Goal: Obtain resource: Download file/media

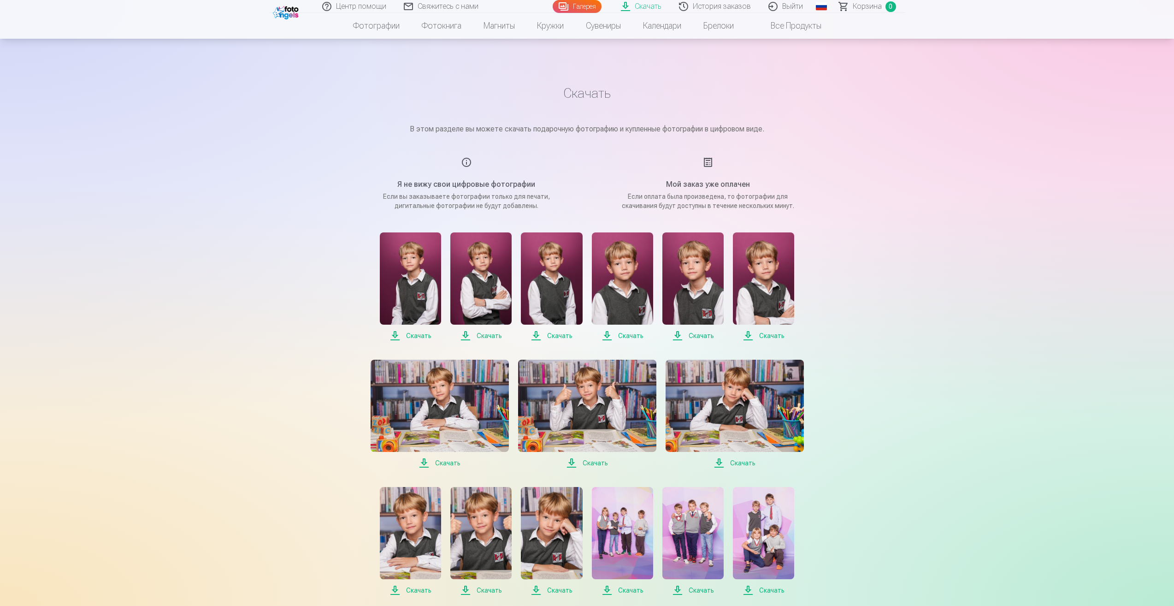
scroll to position [461, 0]
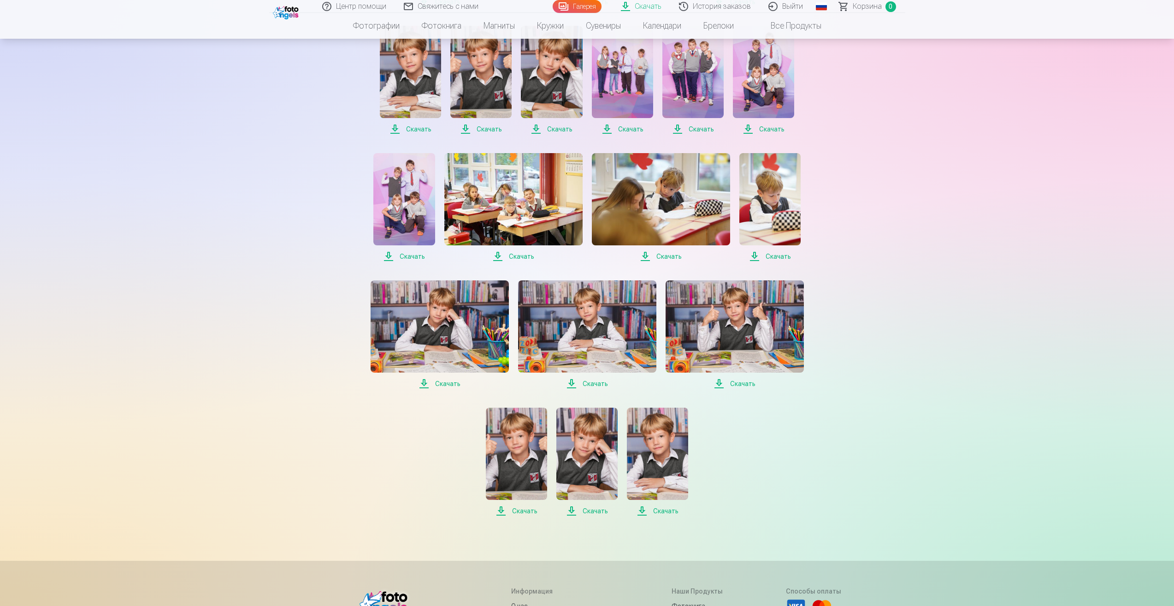
click at [653, 471] on img at bounding box center [657, 454] width 61 height 92
click at [593, 469] on img at bounding box center [586, 454] width 61 height 92
click at [526, 459] on img at bounding box center [516, 454] width 61 height 92
click at [704, 343] on img at bounding box center [735, 326] width 138 height 92
click at [593, 325] on img at bounding box center [587, 326] width 138 height 92
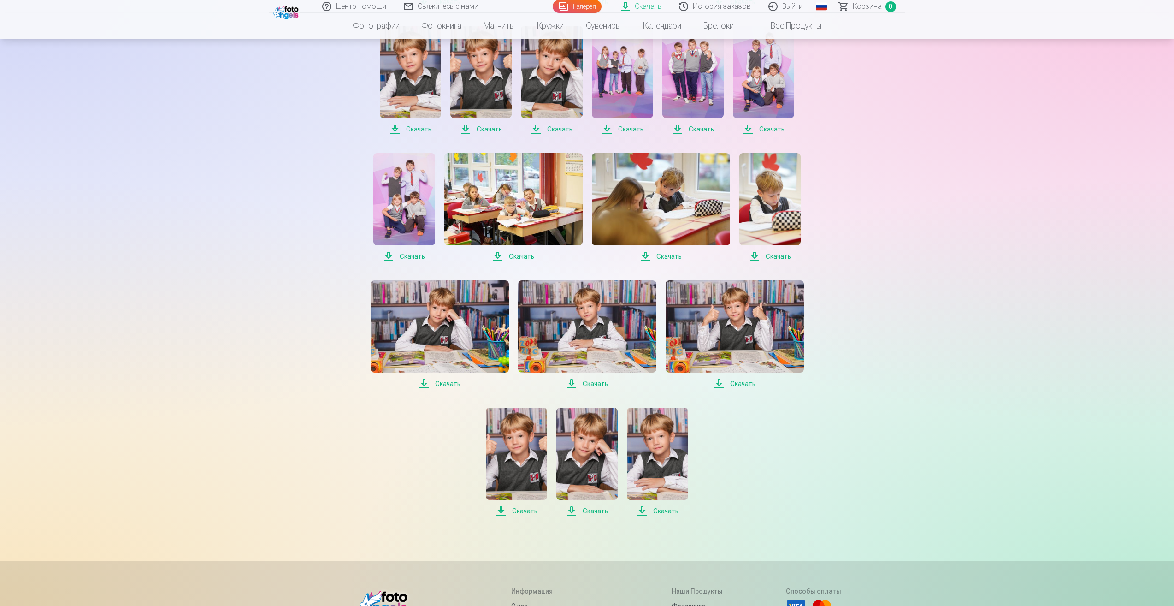
click at [455, 326] on img at bounding box center [440, 326] width 138 height 92
click at [770, 205] on img at bounding box center [769, 199] width 61 height 92
click at [701, 221] on img at bounding box center [661, 199] width 138 height 92
click at [533, 204] on img at bounding box center [513, 199] width 138 height 92
click at [386, 199] on img at bounding box center [403, 199] width 61 height 92
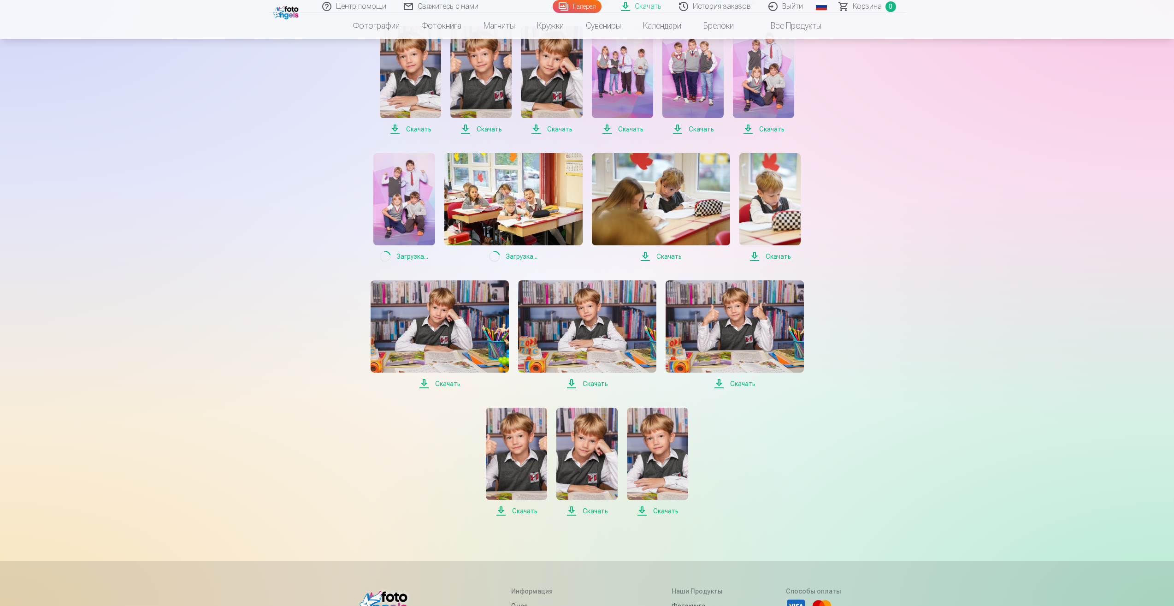
click at [780, 101] on img at bounding box center [763, 72] width 61 height 92
click at [700, 95] on img at bounding box center [692, 72] width 61 height 92
click at [622, 95] on img at bounding box center [622, 72] width 61 height 92
click at [554, 90] on img at bounding box center [551, 72] width 61 height 92
click at [484, 89] on img at bounding box center [480, 72] width 61 height 92
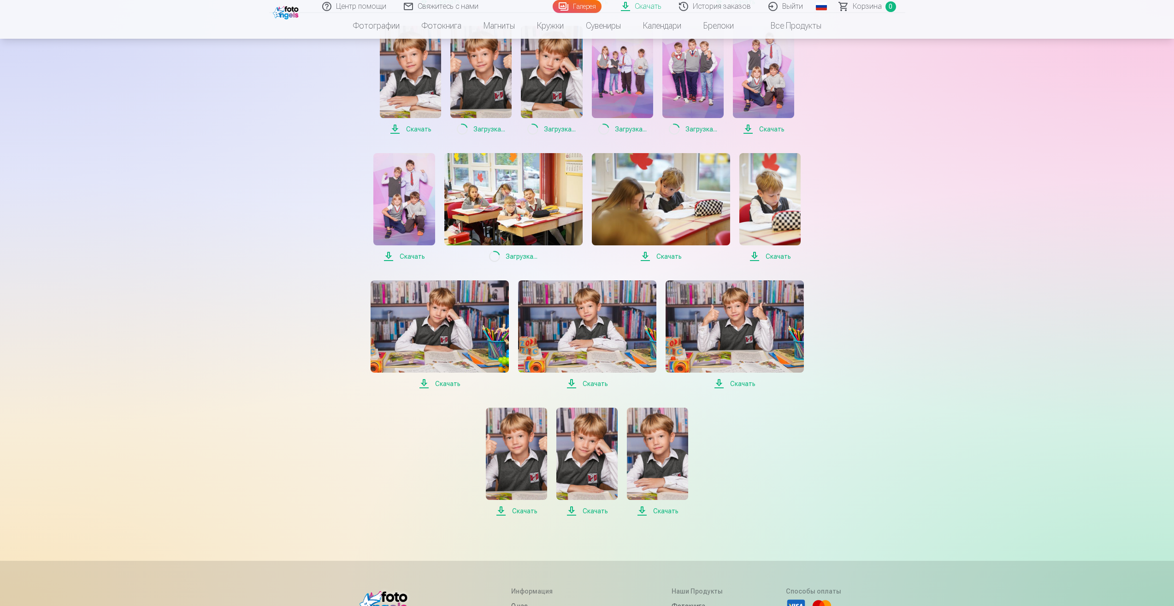
click at [420, 84] on img at bounding box center [410, 72] width 61 height 92
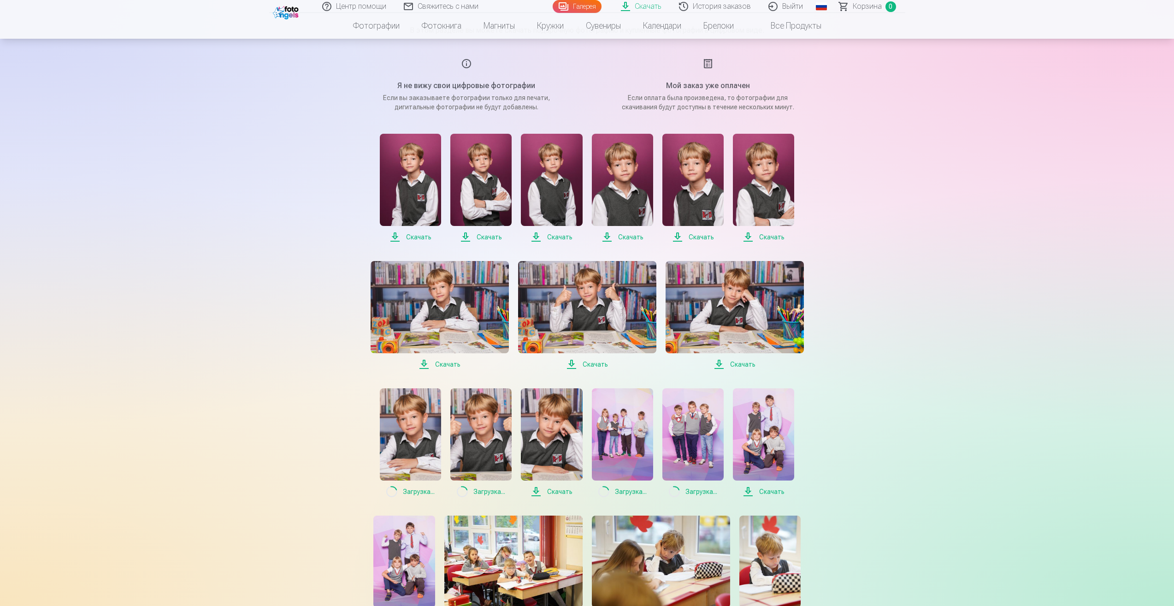
scroll to position [92, 0]
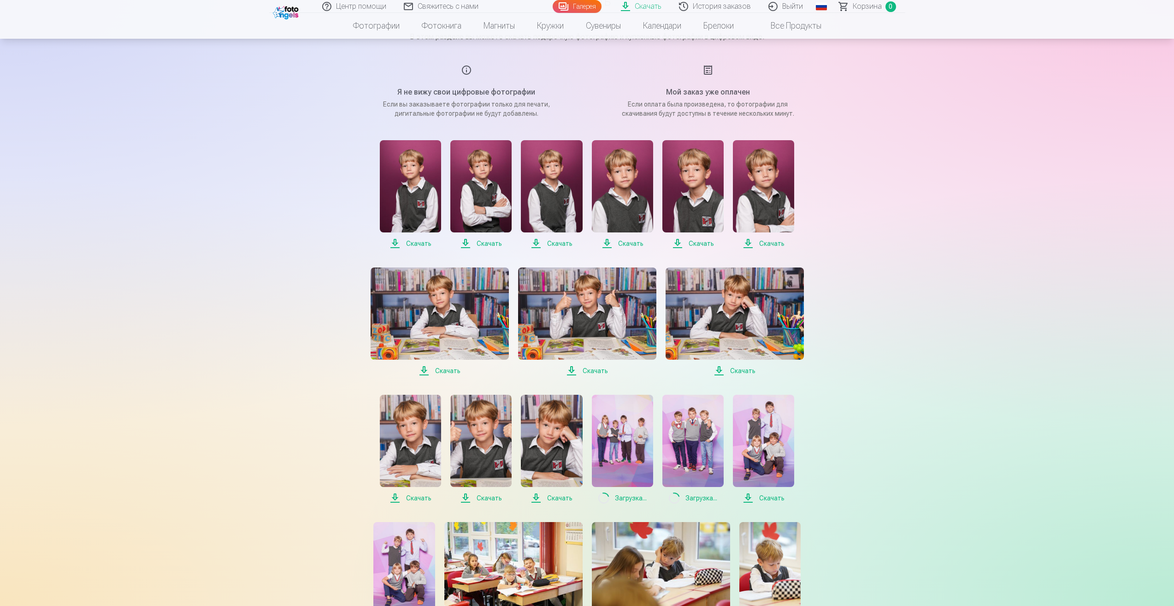
click at [727, 326] on img at bounding box center [735, 313] width 138 height 92
click at [598, 329] on img at bounding box center [587, 313] width 138 height 92
click at [462, 332] on img at bounding box center [440, 313] width 138 height 92
click at [420, 195] on img at bounding box center [410, 186] width 61 height 92
click at [490, 204] on img at bounding box center [480, 186] width 61 height 92
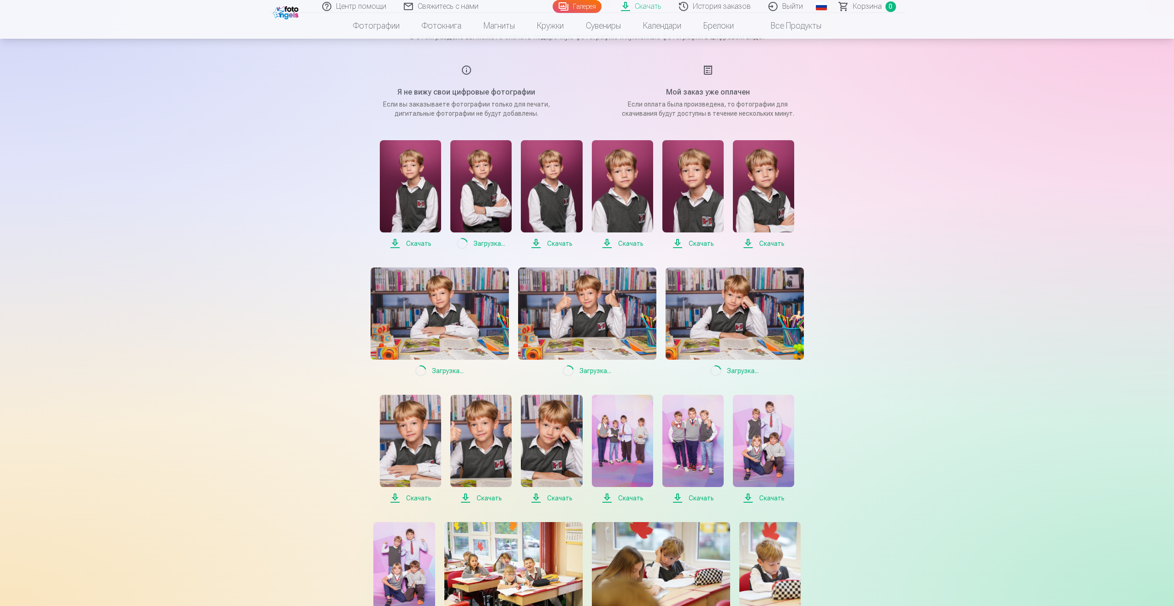
click at [544, 199] on img at bounding box center [551, 186] width 61 height 92
click at [610, 199] on img at bounding box center [622, 186] width 61 height 92
click at [688, 203] on img at bounding box center [692, 186] width 61 height 92
click at [757, 202] on img at bounding box center [763, 186] width 61 height 92
